Goal: Task Accomplishment & Management: Use online tool/utility

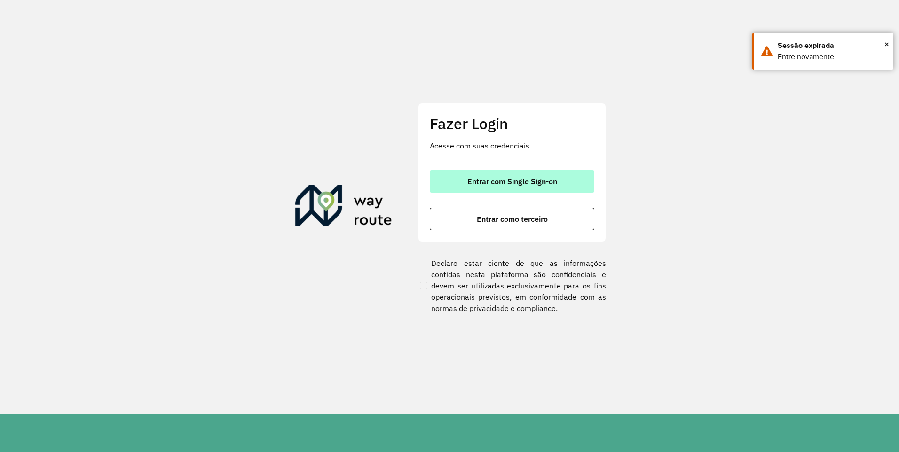
click at [489, 176] on button "Entrar com Single Sign-on" at bounding box center [512, 181] width 165 height 23
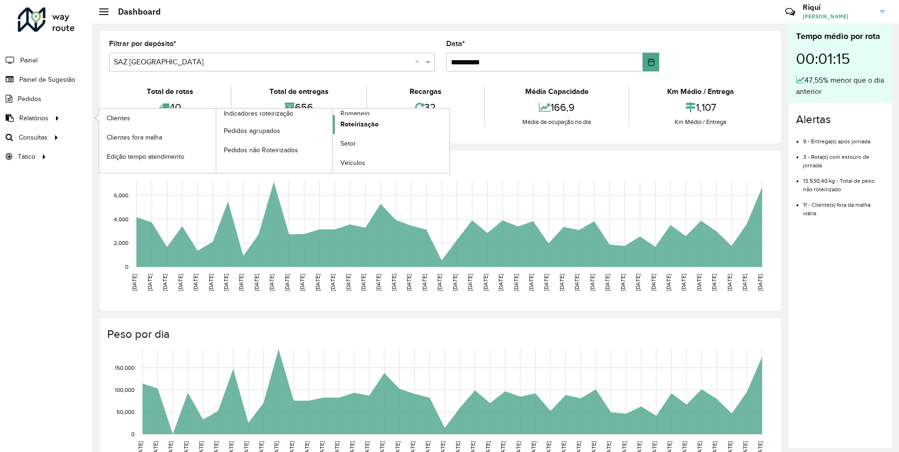
click at [379, 122] on link "Roteirização" at bounding box center [391, 124] width 117 height 19
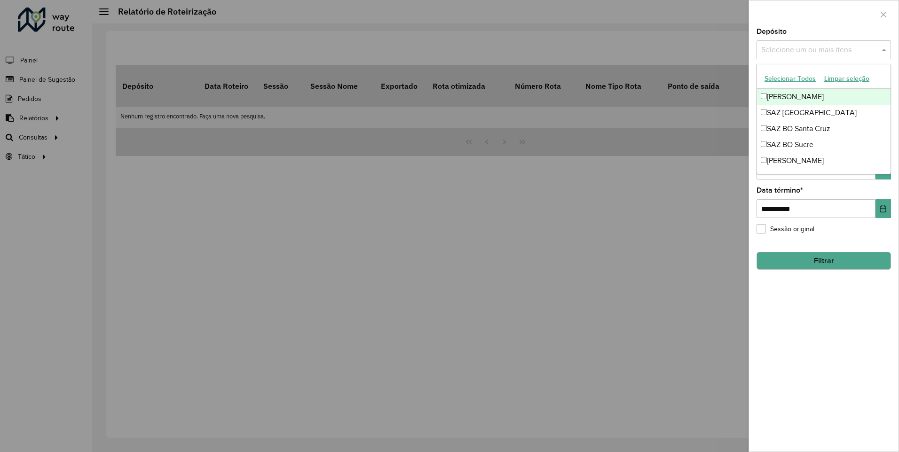
click at [802, 49] on input "text" at bounding box center [819, 50] width 120 height 11
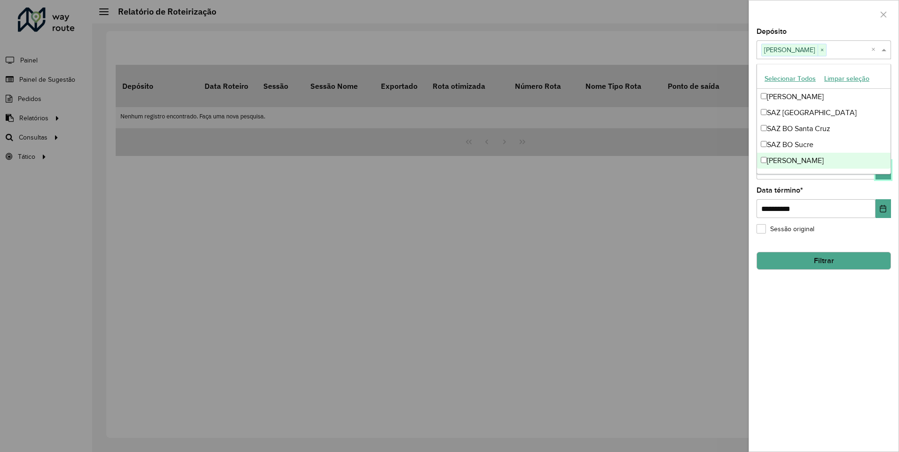
click at [882, 175] on button "Choose Date" at bounding box center [884, 170] width 16 height 19
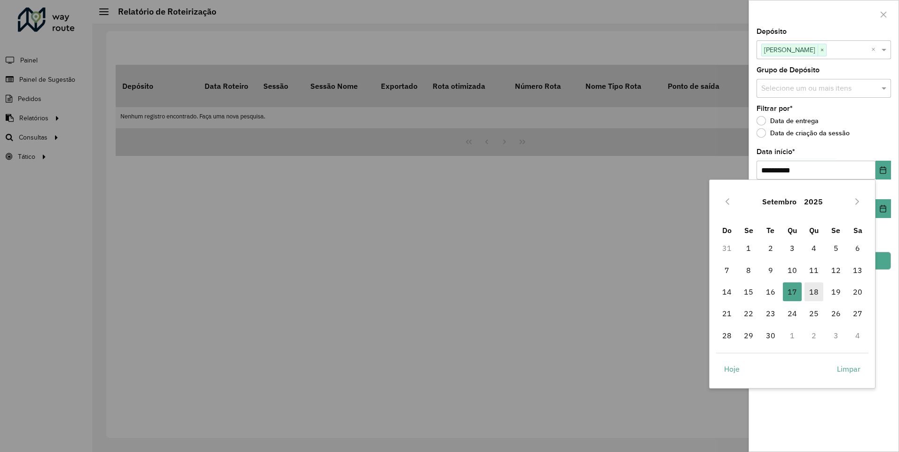
click at [816, 295] on span "18" at bounding box center [814, 292] width 19 height 19
type input "**********"
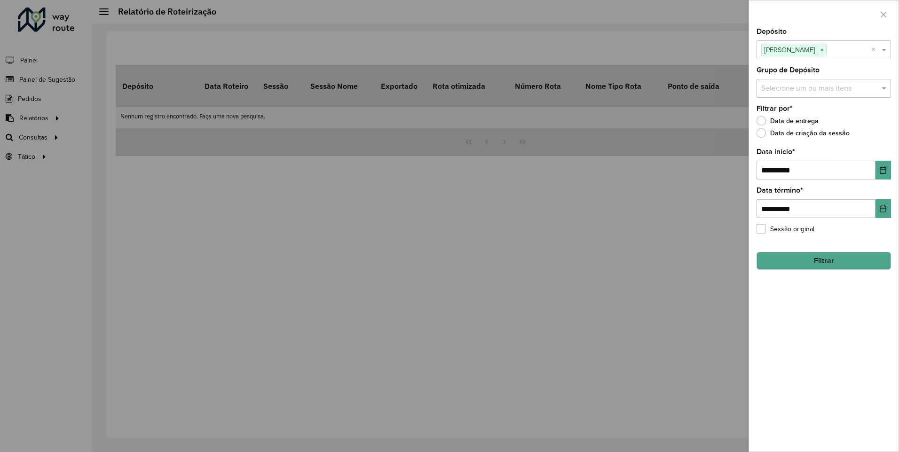
click at [824, 262] on button "Filtrar" at bounding box center [824, 261] width 134 height 18
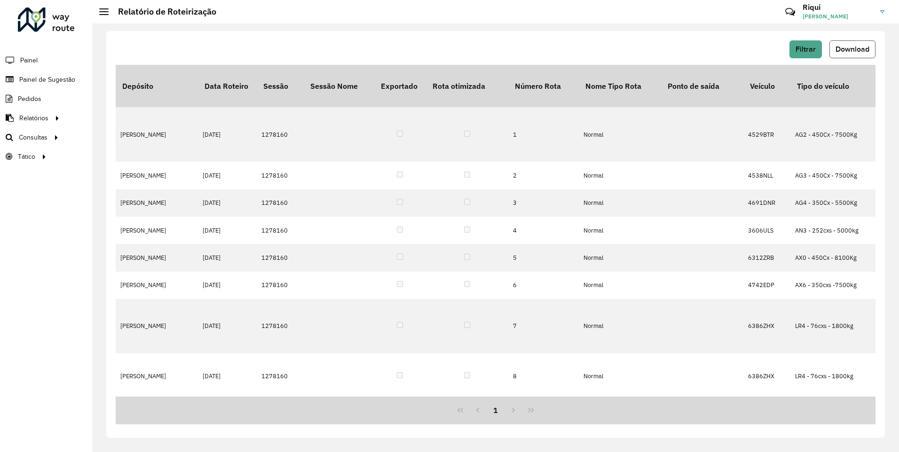
click at [852, 49] on span "Download" at bounding box center [853, 49] width 34 height 8
